Goal: Information Seeking & Learning: Learn about a topic

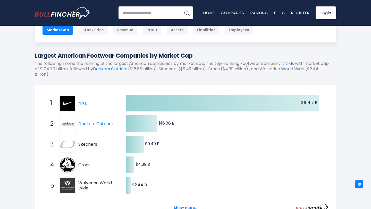
scroll to position [103, 0]
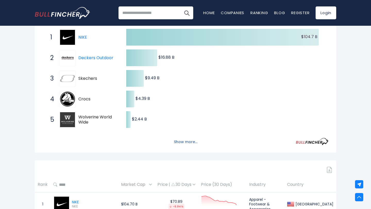
click at [185, 143] on button "Show more..." at bounding box center [186, 142] width 30 height 9
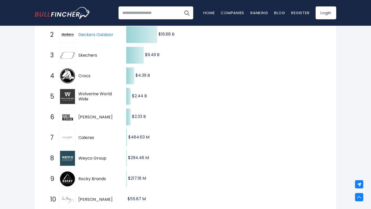
scroll to position [130, 0]
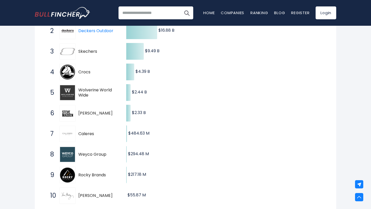
drag, startPoint x: 78, startPoint y: 90, endPoint x: 91, endPoint y: 96, distance: 14.2
click at [91, 96] on span "Wolverine World Wide" at bounding box center [97, 93] width 39 height 11
drag, startPoint x: 91, startPoint y: 96, endPoint x: 73, endPoint y: 86, distance: 20.5
click at [72, 86] on div "5 Wolverine World Wide WWW" at bounding box center [83, 93] width 70 height 17
drag, startPoint x: 76, startPoint y: 88, endPoint x: 97, endPoint y: 98, distance: 22.6
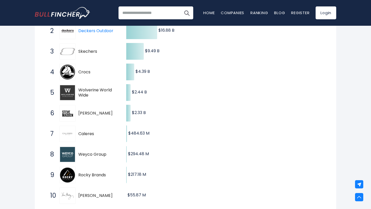
click at [97, 98] on div "5 Wolverine World Wide WWW" at bounding box center [83, 93] width 70 height 17
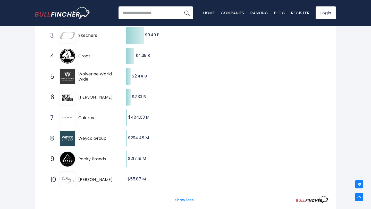
scroll to position [146, 0]
drag, startPoint x: 78, startPoint y: 118, endPoint x: 96, endPoint y: 118, distance: 18.3
click at [96, 118] on div "7 Caleres CAL" at bounding box center [83, 118] width 70 height 17
drag, startPoint x: 96, startPoint y: 118, endPoint x: 80, endPoint y: 118, distance: 16.0
click at [80, 118] on span "Caleres" at bounding box center [97, 118] width 39 height 5
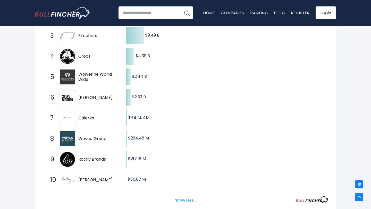
drag, startPoint x: 79, startPoint y: 118, endPoint x: 96, endPoint y: 118, distance: 16.8
click at [96, 118] on span "Caleres" at bounding box center [97, 118] width 39 height 5
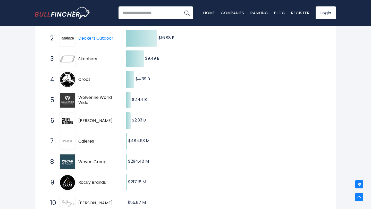
scroll to position [108, 0]
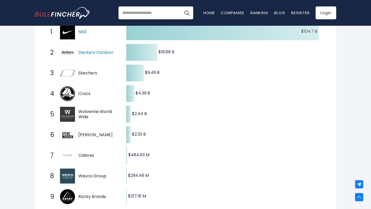
click at [84, 112] on span "Wolverine World Wide" at bounding box center [97, 114] width 39 height 11
drag, startPoint x: 79, startPoint y: 111, endPoint x: 87, endPoint y: 116, distance: 9.3
click at [87, 116] on span "Wolverine World Wide" at bounding box center [97, 114] width 39 height 11
drag, startPoint x: 90, startPoint y: 117, endPoint x: 79, endPoint y: 112, distance: 12.0
click at [79, 112] on span "Wolverine World Wide" at bounding box center [97, 114] width 39 height 11
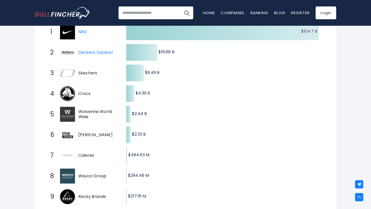
drag, startPoint x: 79, startPoint y: 135, endPoint x: 96, endPoint y: 134, distance: 16.3
click at [96, 135] on span "[PERSON_NAME]" at bounding box center [97, 135] width 39 height 5
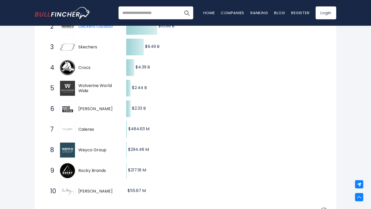
scroll to position [137, 0]
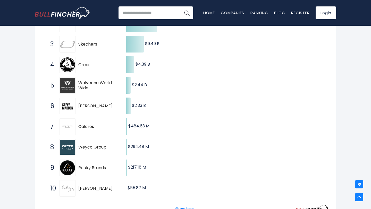
click at [80, 125] on span "Caleres" at bounding box center [97, 126] width 39 height 5
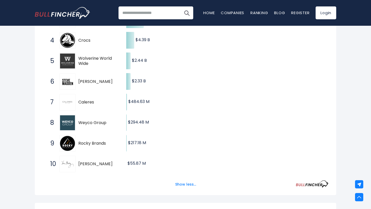
scroll to position [162, 0]
click at [81, 143] on span "Rocky Brands" at bounding box center [97, 143] width 39 height 5
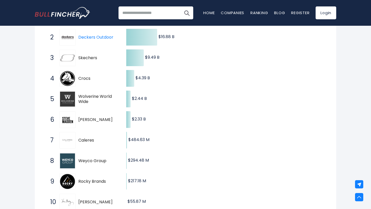
scroll to position [110, 0]
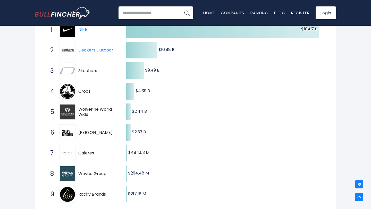
click at [79, 135] on span "[PERSON_NAME]" at bounding box center [97, 132] width 39 height 5
drag, startPoint x: 78, startPoint y: 133, endPoint x: 112, endPoint y: 133, distance: 34.1
click at [112, 133] on div "6 [PERSON_NAME] SHOO" at bounding box center [83, 133] width 70 height 17
drag, startPoint x: 113, startPoint y: 134, endPoint x: 76, endPoint y: 132, distance: 36.9
click at [76, 132] on div "6 [PERSON_NAME] SHOO" at bounding box center [83, 133] width 70 height 17
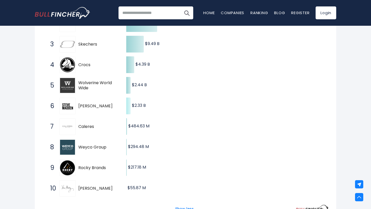
scroll to position [139, 0]
